Goal: Transaction & Acquisition: Purchase product/service

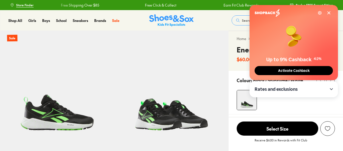
click at [291, 71] on span "Activate Cashback" at bounding box center [293, 71] width 35 height 4
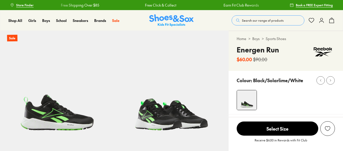
select select "*"
click at [320, 21] on use at bounding box center [321, 20] width 4 height 5
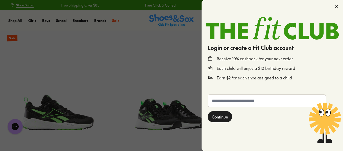
click at [228, 101] on input "text" at bounding box center [267, 101] width 118 height 12
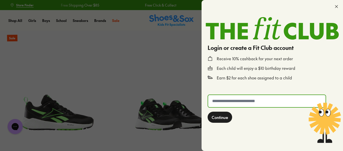
type input "**********"
click at [220, 117] on span "Continue" at bounding box center [220, 117] width 16 height 6
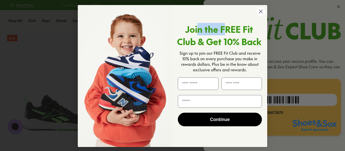
drag, startPoint x: 225, startPoint y: 9, endPoint x: 199, endPoint y: 24, distance: 30.1
click at [199, 24] on form "Join the FREE Fit Club & Get 10% Back Sign up to join our FREE Fit Club and rec…" at bounding box center [172, 76] width 189 height 142
click at [197, 85] on input "First Name" at bounding box center [198, 83] width 41 height 13
type input "*****"
type input "******"
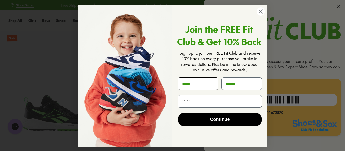
type input "**********"
click at [216, 118] on button "Continue" at bounding box center [220, 120] width 84 height 14
click at [218, 122] on div "Continue" at bounding box center [219, 120] width 87 height 24
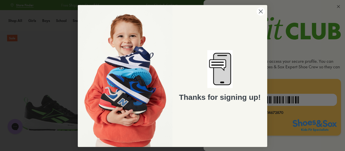
click at [261, 11] on circle "Close dialog" at bounding box center [260, 11] width 8 height 8
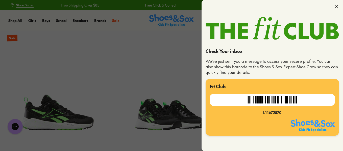
click at [336, 9] on div at bounding box center [271, 6] width 141 height 13
click at [335, 7] on icon at bounding box center [336, 6] width 5 height 5
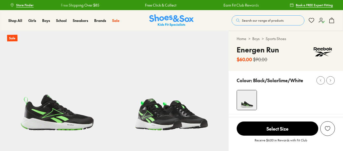
select select "*"
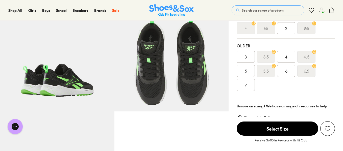
scroll to position [151, 0]
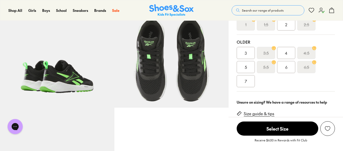
click at [287, 69] on div "6" at bounding box center [286, 67] width 18 height 12
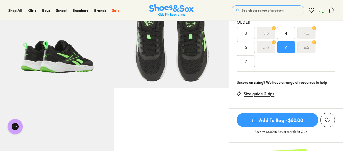
scroll to position [202, 0]
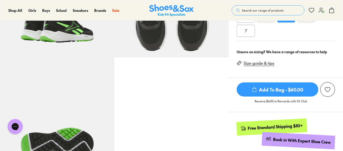
click at [329, 90] on div "Add to wishlist" at bounding box center [327, 89] width 5 height 5
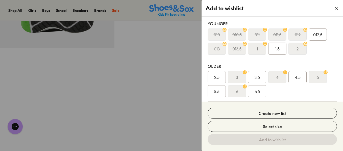
scroll to position [328, 0]
click at [175, 77] on div at bounding box center [171, 75] width 343 height 151
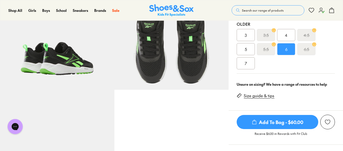
scroll to position [202, 0]
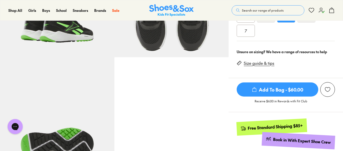
click at [287, 88] on span "Add To Bag - $60.00" at bounding box center [278, 90] width 82 height 14
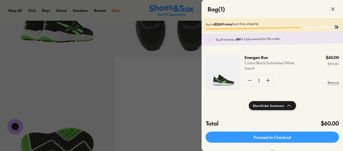
scroll to position [0, 0]
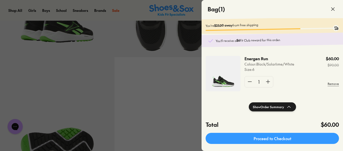
click at [332, 10] on icon at bounding box center [333, 9] width 6 height 6
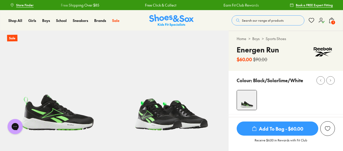
click at [29, 7] on span "Store Finder" at bounding box center [24, 5] width 17 height 5
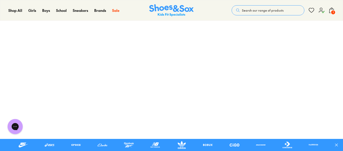
scroll to position [76, 0]
click at [333, 9] on icon at bounding box center [331, 10] width 6 height 6
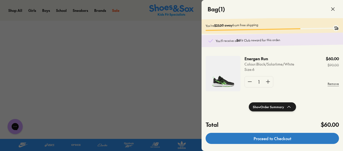
click at [290, 143] on link "Proceed to Checkout" at bounding box center [271, 138] width 133 height 11
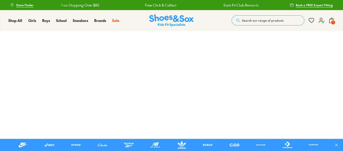
scroll to position [76, 0]
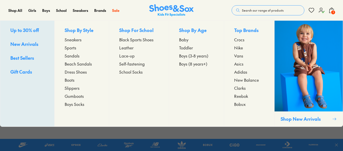
click at [80, 40] on span "Sneakers" at bounding box center [73, 40] width 17 height 6
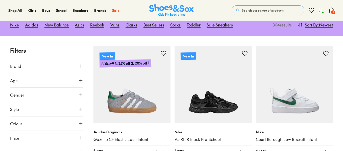
scroll to position [101, 0]
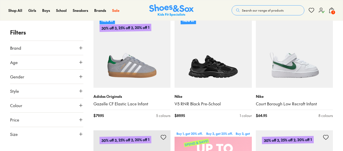
click at [64, 64] on button "Age" at bounding box center [46, 62] width 73 height 14
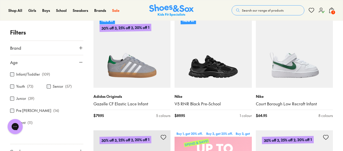
scroll to position [0, 0]
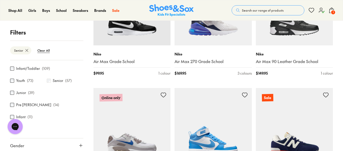
scroll to position [883, 0]
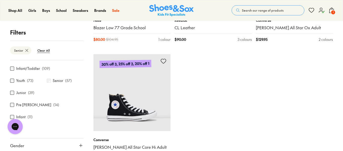
scroll to position [2322, 0]
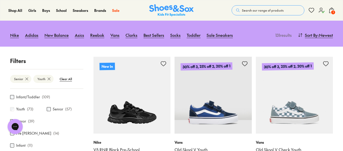
scroll to position [101, 0]
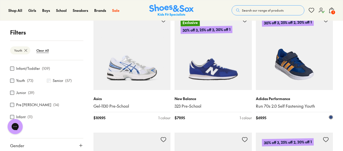
scroll to position [581, 0]
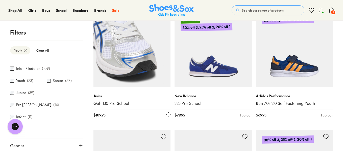
click at [112, 104] on link "Gel-1130 Pre-School" at bounding box center [131, 104] width 77 height 6
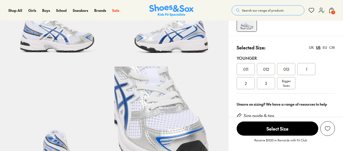
scroll to position [76, 0]
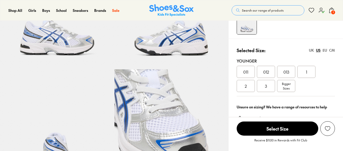
select select "*"
click at [290, 85] on span "Bigger Sizes" at bounding box center [286, 86] width 9 height 9
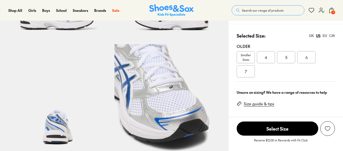
select select "*"
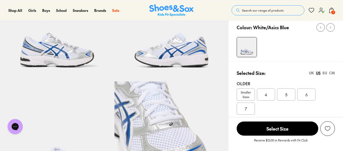
scroll to position [50, 0]
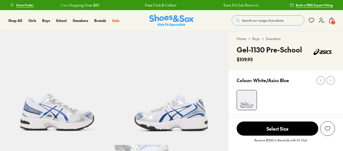
select select "*"
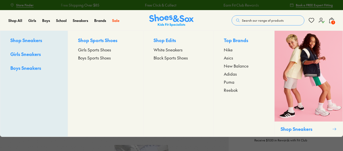
click at [27, 68] on span "Boys Sneakers" at bounding box center [25, 68] width 31 height 6
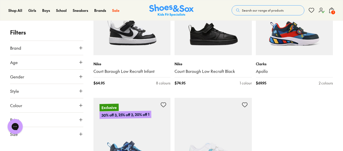
scroll to position [1212, 0]
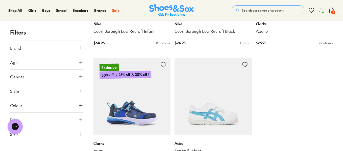
scroll to position [1338, 0]
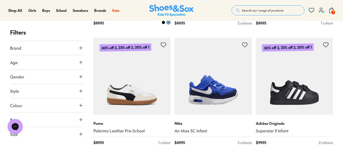
scroll to position [3555, 0]
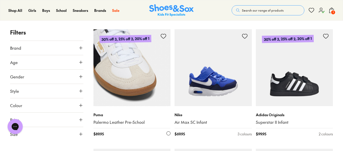
drag, startPoint x: 168, startPoint y: 102, endPoint x: 166, endPoint y: 109, distance: 6.9
click at [166, 109] on div "Puma Palermo Leather Pre-School $ 89.95 1 colour" at bounding box center [131, 124] width 77 height 37
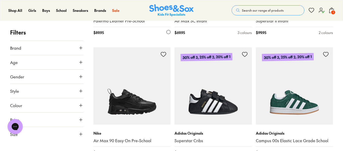
scroll to position [3681, 0]
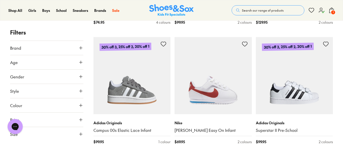
scroll to position [4161, 0]
